Goal: Navigation & Orientation: Find specific page/section

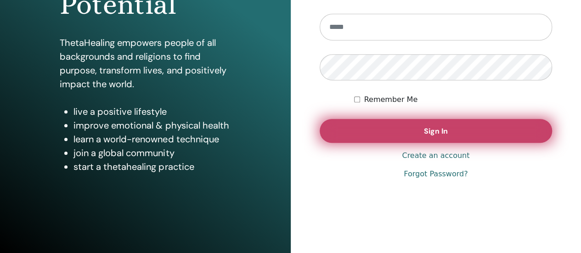
scroll to position [184, 0]
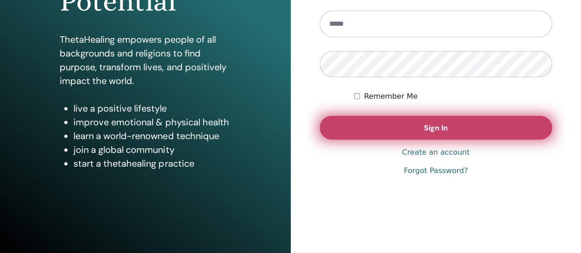
type input "**********"
click at [372, 120] on button "Sign In" at bounding box center [435, 128] width 233 height 24
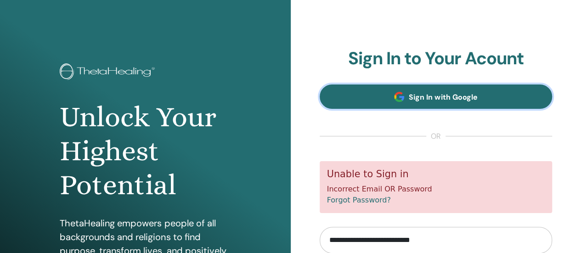
click at [434, 101] on span "Sign In with Google" at bounding box center [443, 97] width 68 height 10
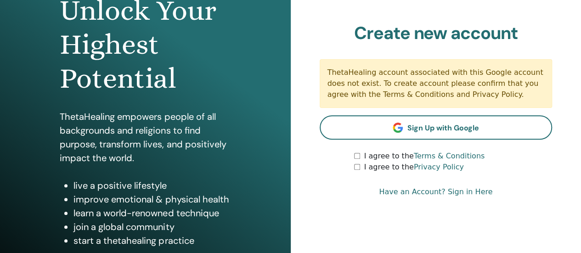
scroll to position [92, 0]
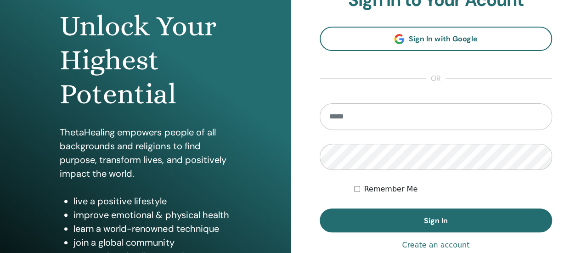
scroll to position [92, 0]
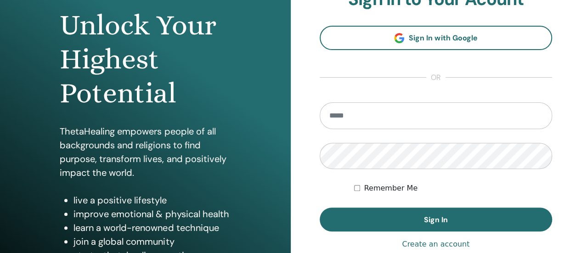
type input "**********"
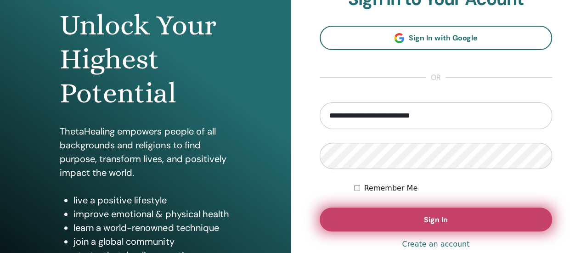
click at [397, 216] on button "Sign In" at bounding box center [435, 219] width 233 height 24
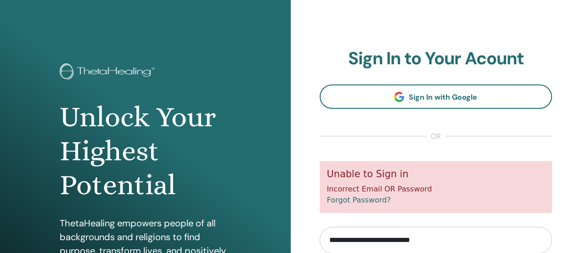
scroll to position [132, 0]
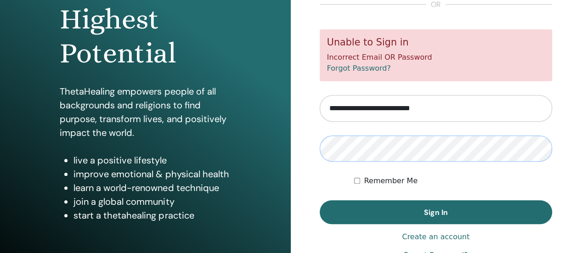
click at [290, 164] on div "Unlock Your Highest Potential ThetaHealing empowers people of all backgrounds a…" at bounding box center [290, 88] width 581 height 441
click at [319, 200] on button "Sign In" at bounding box center [435, 212] width 233 height 24
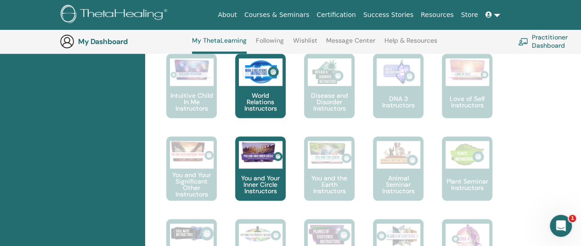
scroll to position [575, 0]
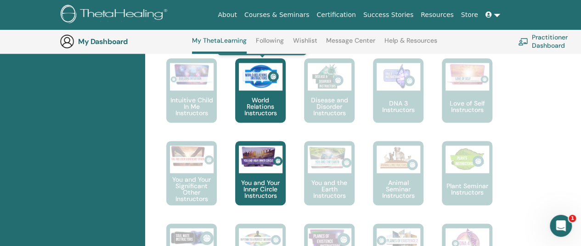
click at [269, 106] on p "World Relations Instructors" at bounding box center [260, 106] width 50 height 19
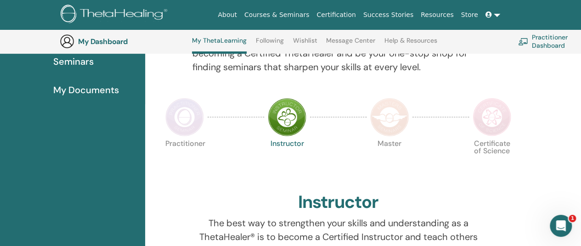
scroll to position [162, 0]
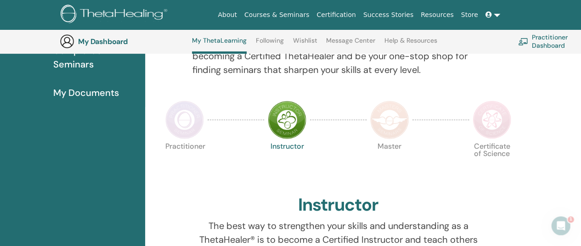
click at [487, 14] on icon at bounding box center [488, 14] width 6 height 6
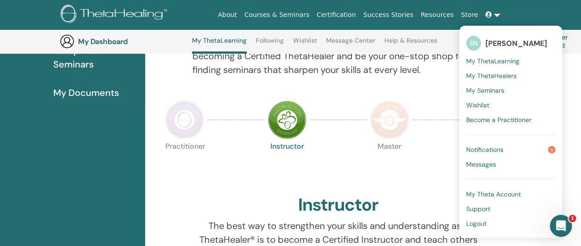
click at [493, 90] on span "My Seminars" at bounding box center [485, 90] width 38 height 8
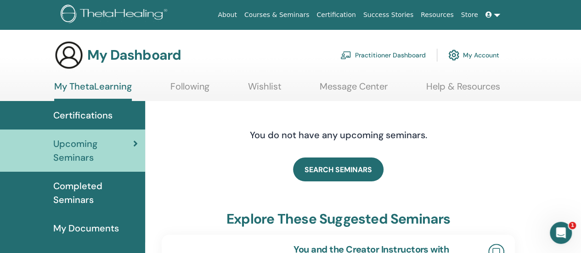
click at [82, 115] on span "Certifications" at bounding box center [82, 115] width 59 height 14
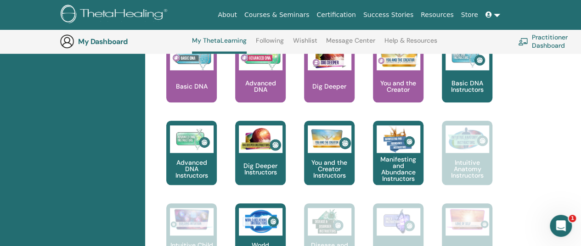
scroll to position [391, 0]
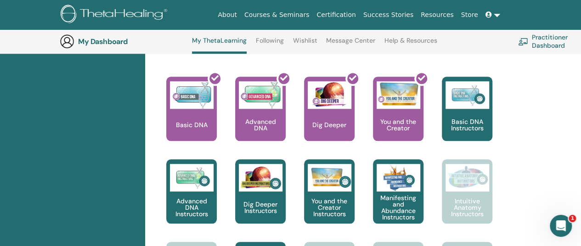
click at [560, 35] on link "Practitioner Dashboard" at bounding box center [557, 41] width 78 height 20
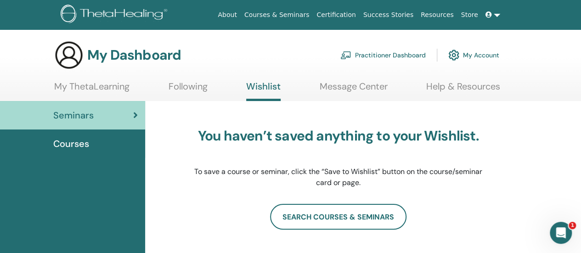
click at [83, 141] on span "Courses" at bounding box center [71, 144] width 36 height 14
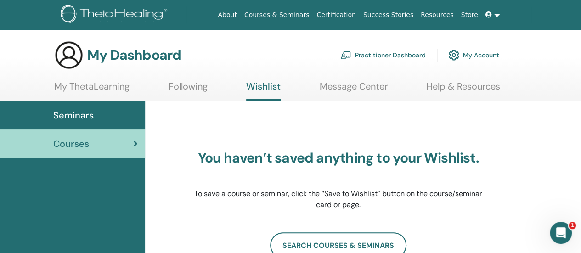
click at [91, 84] on link "My ThetaLearning" at bounding box center [91, 90] width 75 height 18
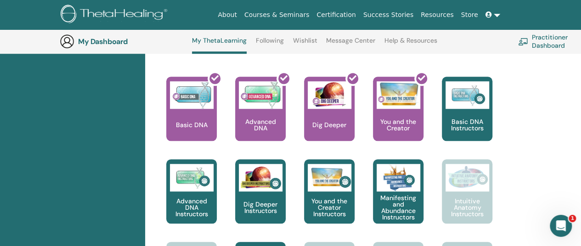
scroll to position [391, 0]
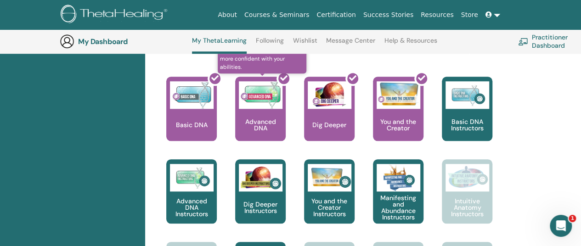
click at [258, 129] on div at bounding box center [266, 112] width 50 height 83
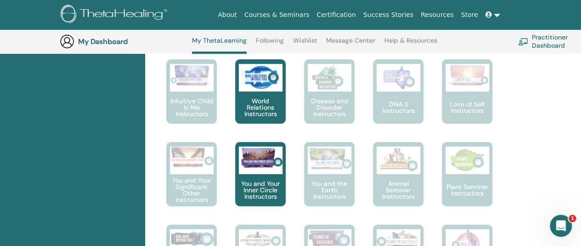
scroll to position [575, 0]
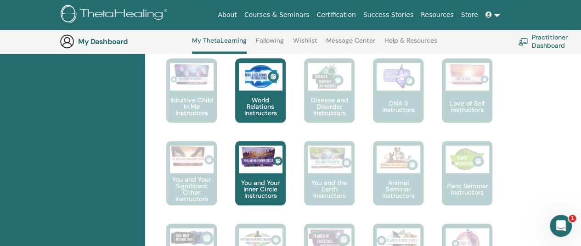
drag, startPoint x: 263, startPoint y: 88, endPoint x: 522, endPoint y: 78, distance: 260.0
click at [522, 78] on div "Hello, SVETLANA Your journey starts here; welcome to ThetaLearning HQ. Learn th…" at bounding box center [338, 117] width 375 height 1132
click at [493, 12] on span at bounding box center [489, 14] width 8 height 7
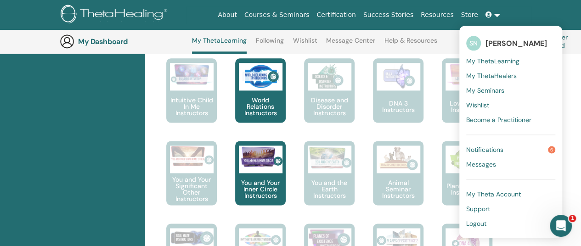
click at [479, 146] on span "Notifications" at bounding box center [484, 150] width 37 height 8
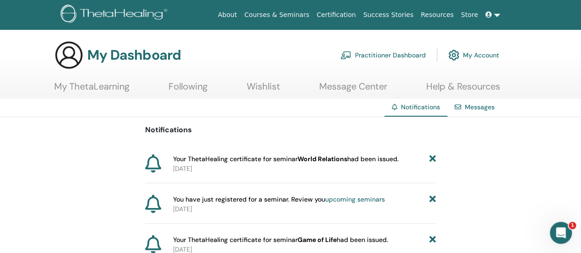
click at [402, 155] on div "Your ThetaHealing certificate for seminar World Relations had been issued." at bounding box center [304, 159] width 263 height 10
click at [377, 54] on link "Practitioner Dashboard" at bounding box center [382, 55] width 85 height 20
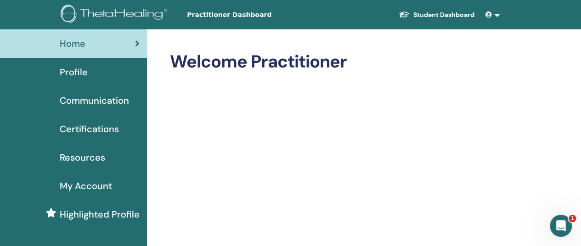
click at [85, 185] on span "My Account" at bounding box center [86, 186] width 52 height 14
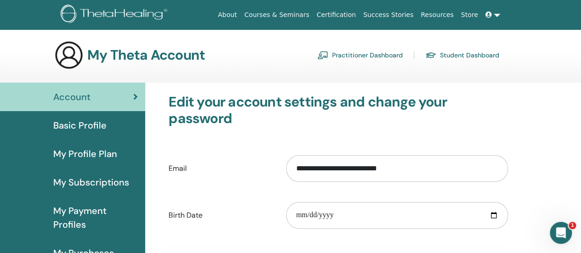
click at [475, 51] on link "Student Dashboard" at bounding box center [462, 55] width 74 height 15
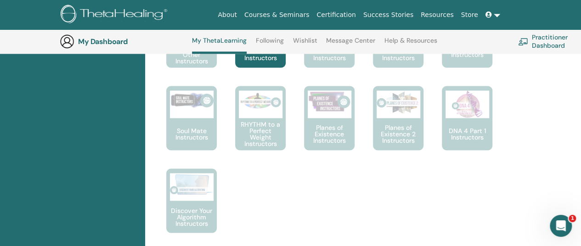
scroll to position [712, 0]
click at [498, 12] on link at bounding box center [492, 14] width 22 height 17
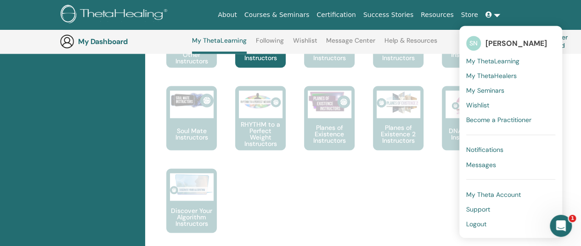
click at [493, 194] on span "My Theta Account" at bounding box center [493, 194] width 55 height 8
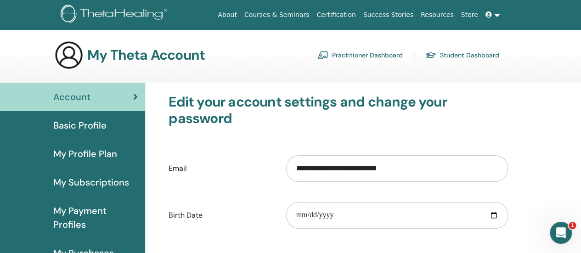
click at [373, 55] on link "Practitioner Dashboard" at bounding box center [359, 55] width 85 height 15
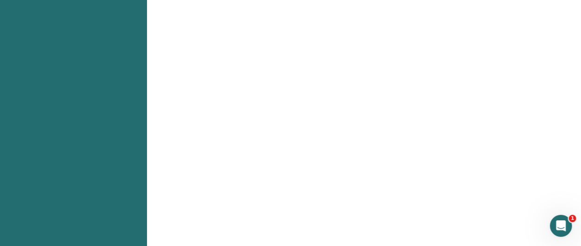
scroll to position [734, 0]
